Goal: Understand process/instructions

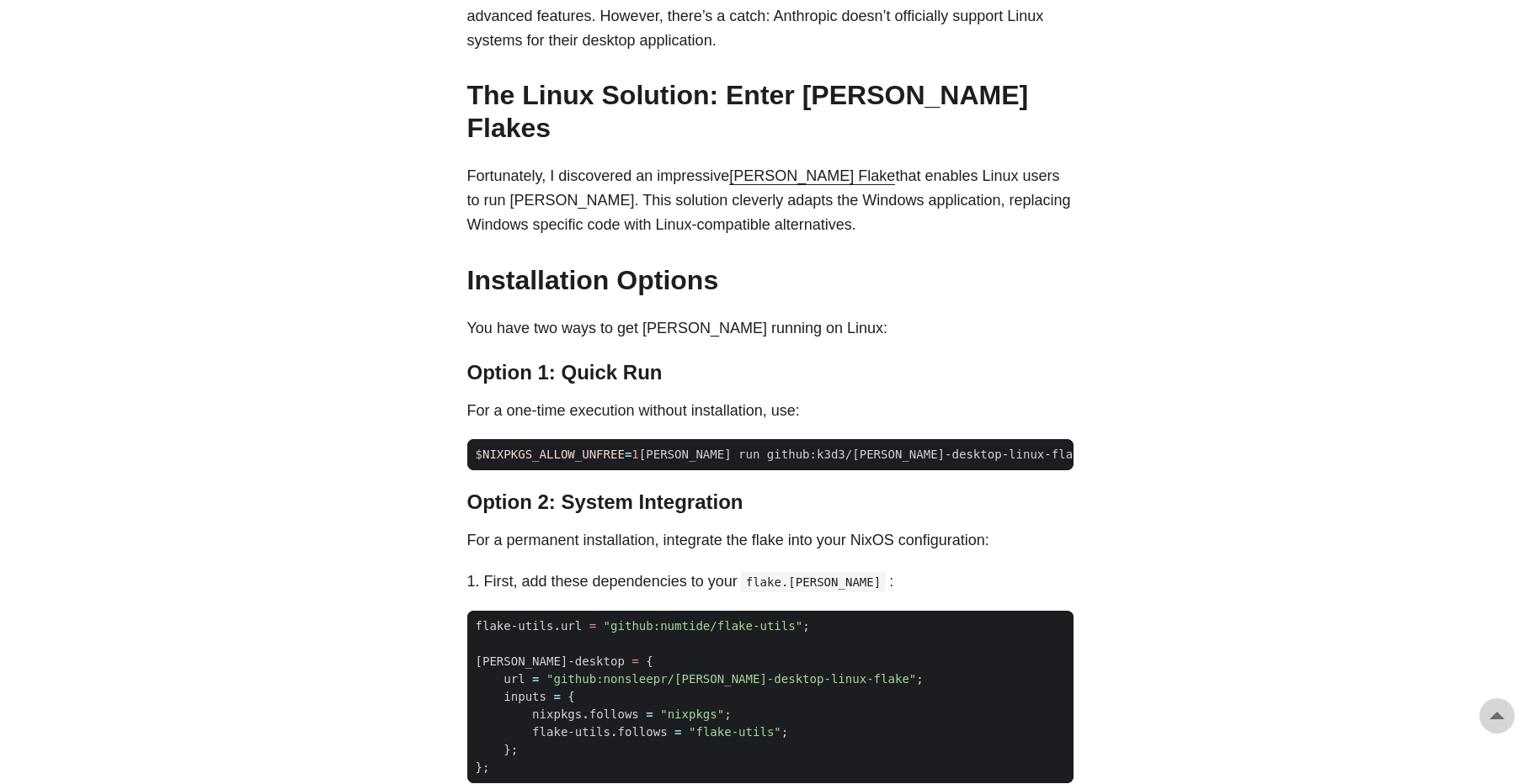
scroll to position [1065, 0]
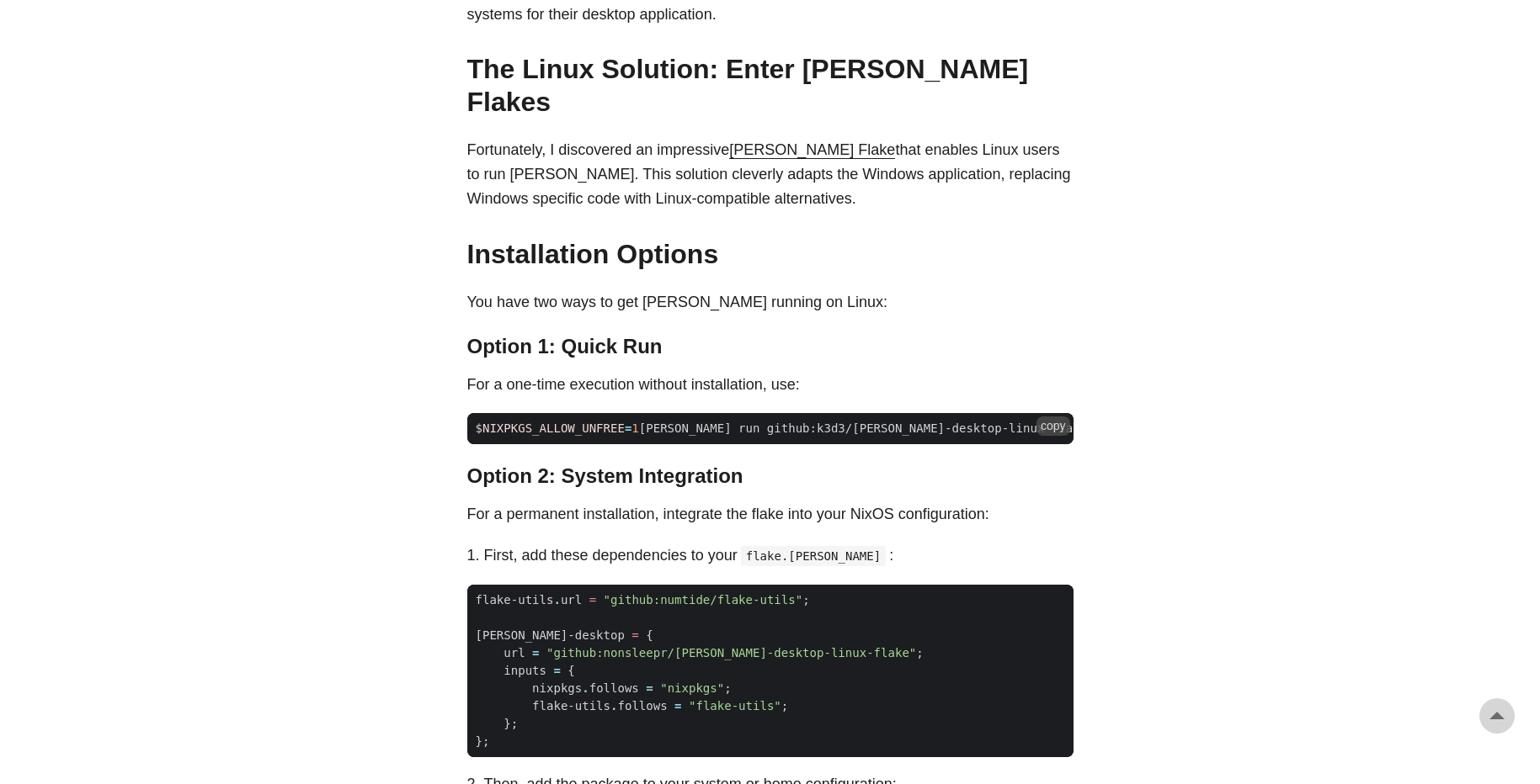
click at [602, 422] on span "NIXPKGS_ALLOW_UNFREE" at bounding box center [554, 428] width 143 height 13
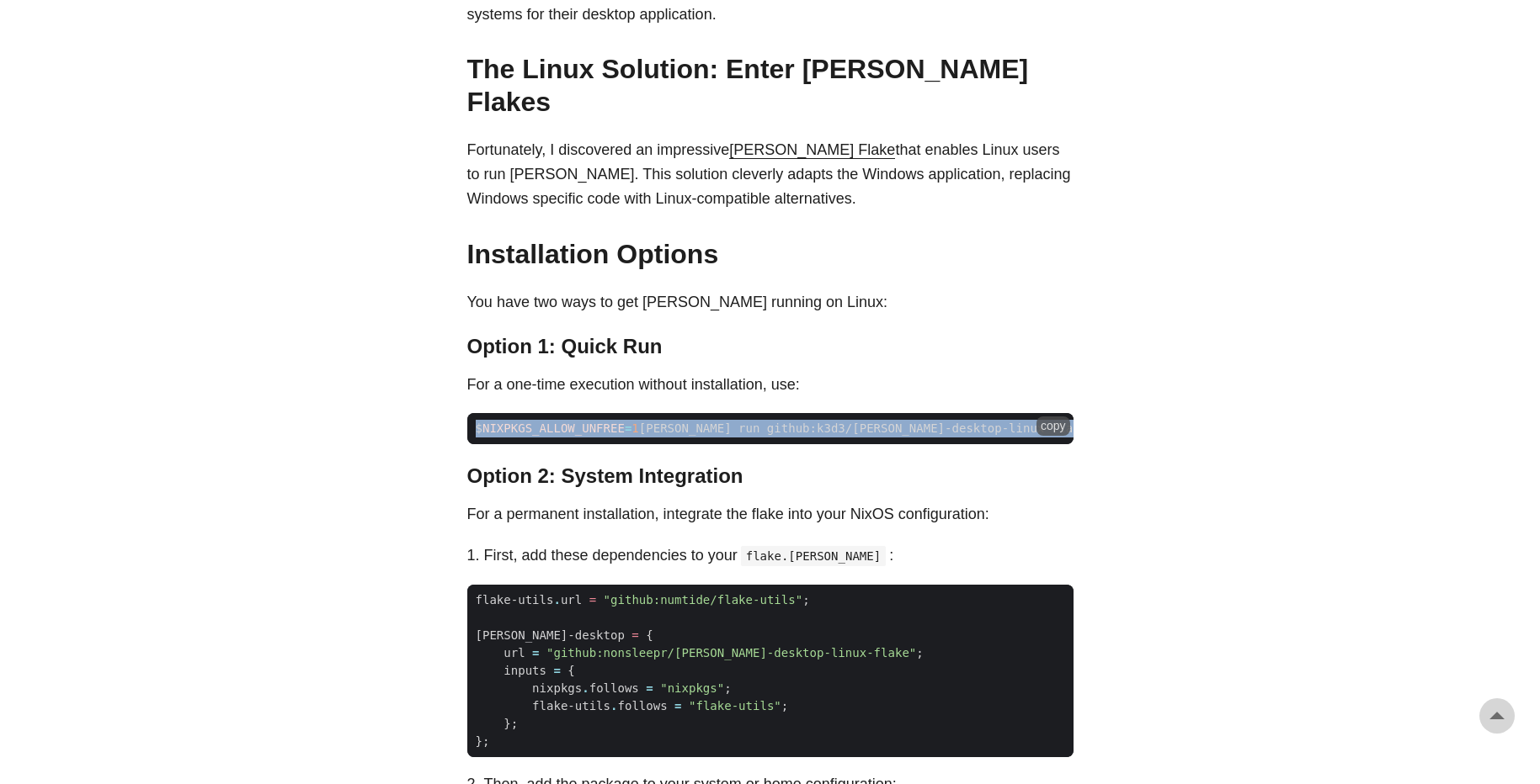
click at [602, 422] on span "NIXPKGS_ALLOW_UNFREE" at bounding box center [554, 428] width 143 height 13
click at [796, 420] on span "$ NIXPKGS_ALLOW_UNFREE = 1 [PERSON_NAME] run github:k3d3/[PERSON_NAME]-desktop-…" at bounding box center [814, 429] width 693 height 18
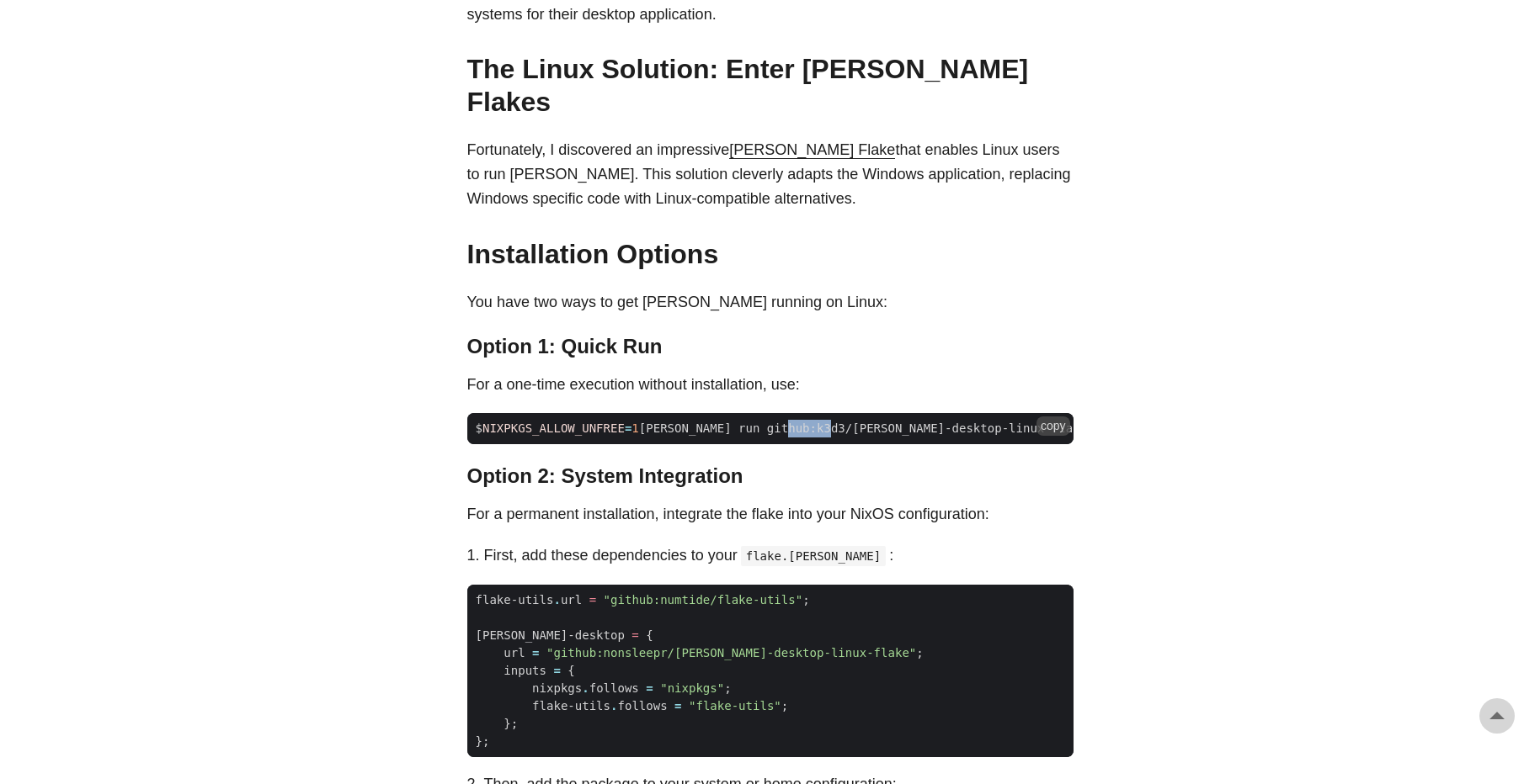
click at [796, 420] on span "$ NIXPKGS_ALLOW_UNFREE = 1 [PERSON_NAME] run github:k3d3/[PERSON_NAME]-desktop-…" at bounding box center [814, 429] width 693 height 18
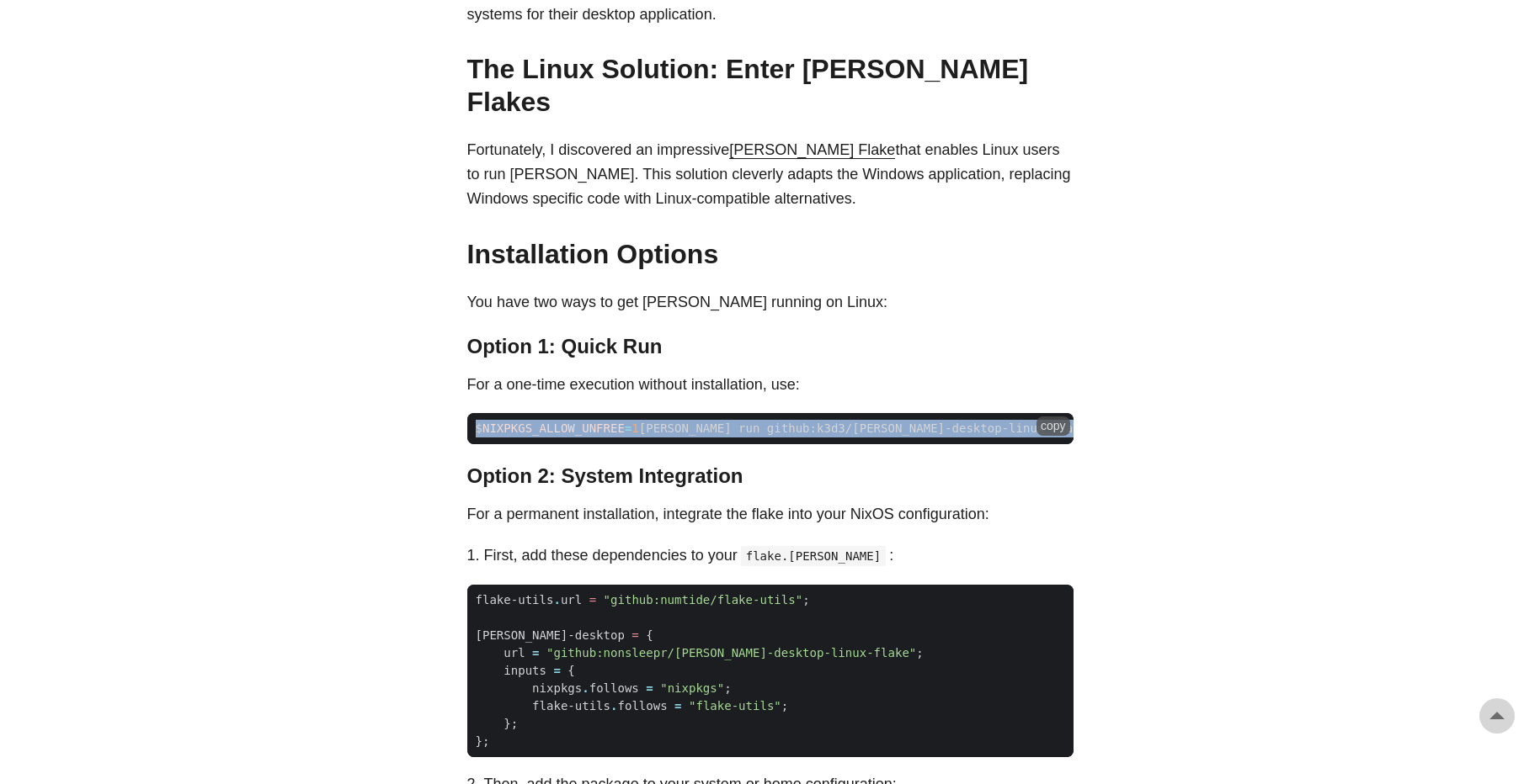
click at [796, 420] on span "$ NIXPKGS_ALLOW_UNFREE = 1 [PERSON_NAME] run github:k3d3/[PERSON_NAME]-desktop-…" at bounding box center [814, 429] width 693 height 18
click at [1051, 416] on button "copy" at bounding box center [1054, 425] width 34 height 19
click at [757, 414] on code "$ NIXPKGS_ALLOW_UNFREE = 1 [PERSON_NAME] run github:k3d3/[PERSON_NAME]-desktop-…" at bounding box center [770, 429] width 606 height 31
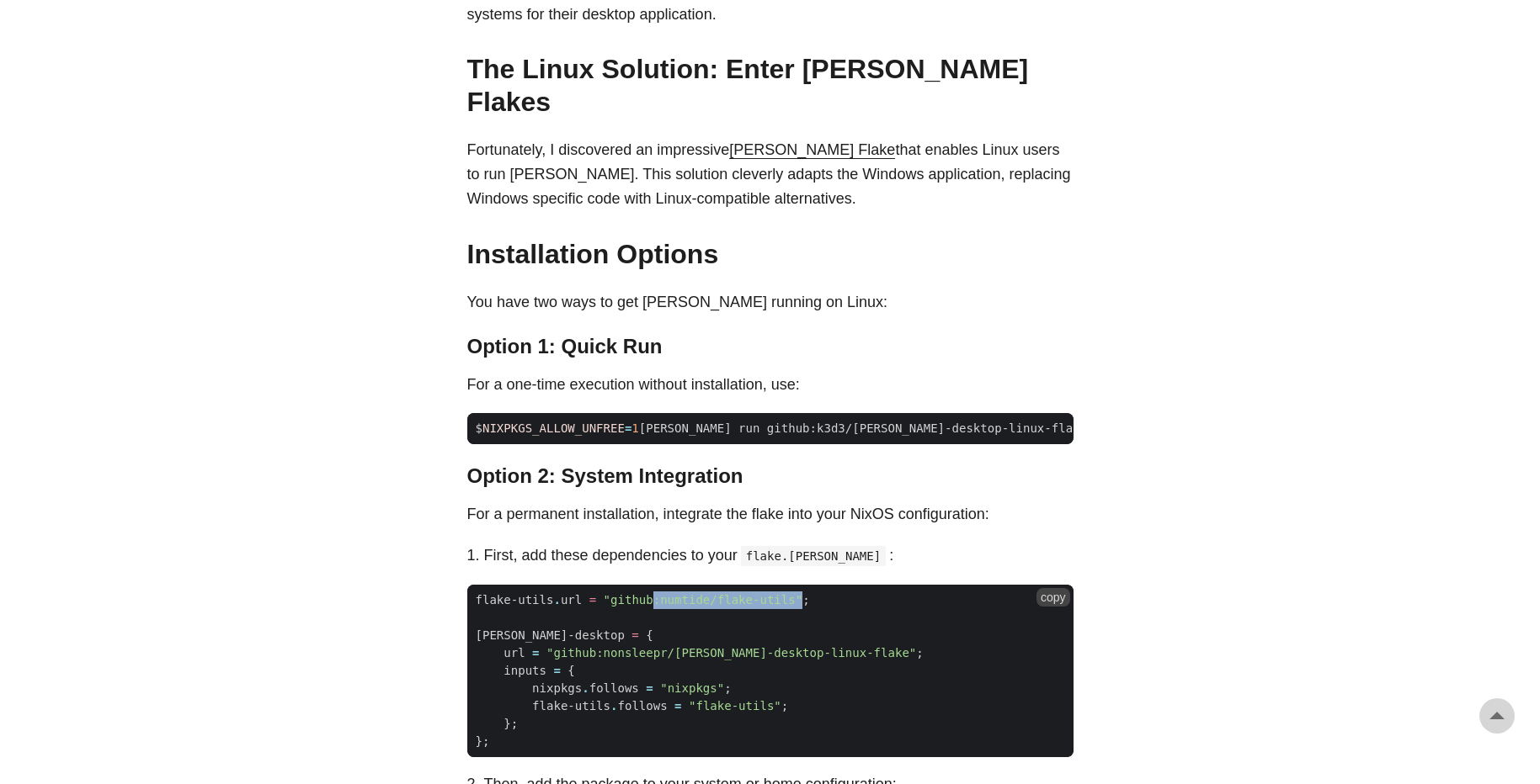
drag, startPoint x: 801, startPoint y: 544, endPoint x: 652, endPoint y: 547, distance: 149.0
click at [652, 593] on span ""github:numtide/flake-utils"" at bounding box center [704, 599] width 199 height 13
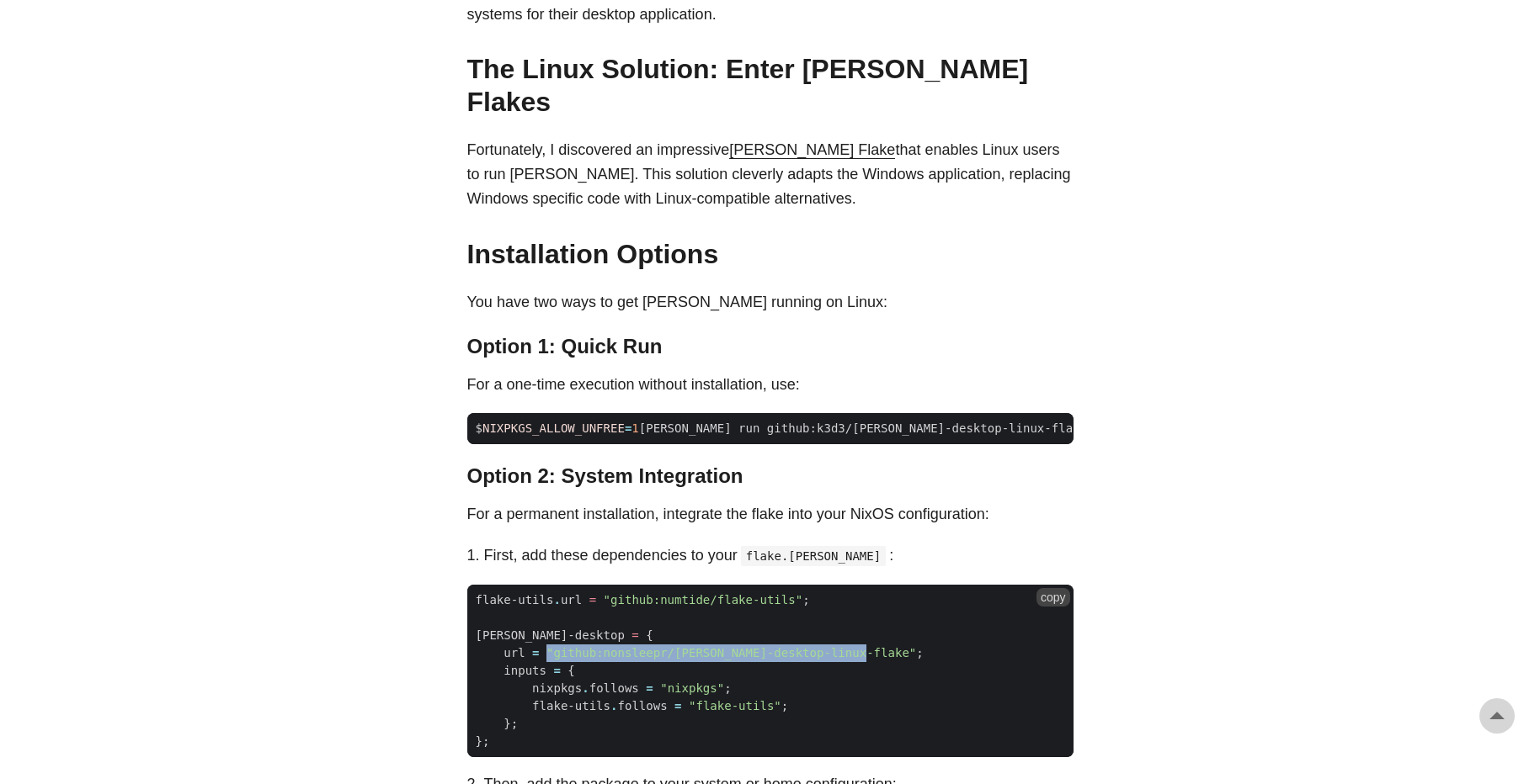
drag, startPoint x: 869, startPoint y: 598, endPoint x: 550, endPoint y: 594, distance: 319.0
click at [550, 645] on span "url = "github:nonsleepr/[PERSON_NAME]-desktop-linux-flake" ;" at bounding box center [700, 654] width 465 height 18
copy span ""github:nonsleepr/[PERSON_NAME]-desktop-linux-flake""
